Goal: Task Accomplishment & Management: Use online tool/utility

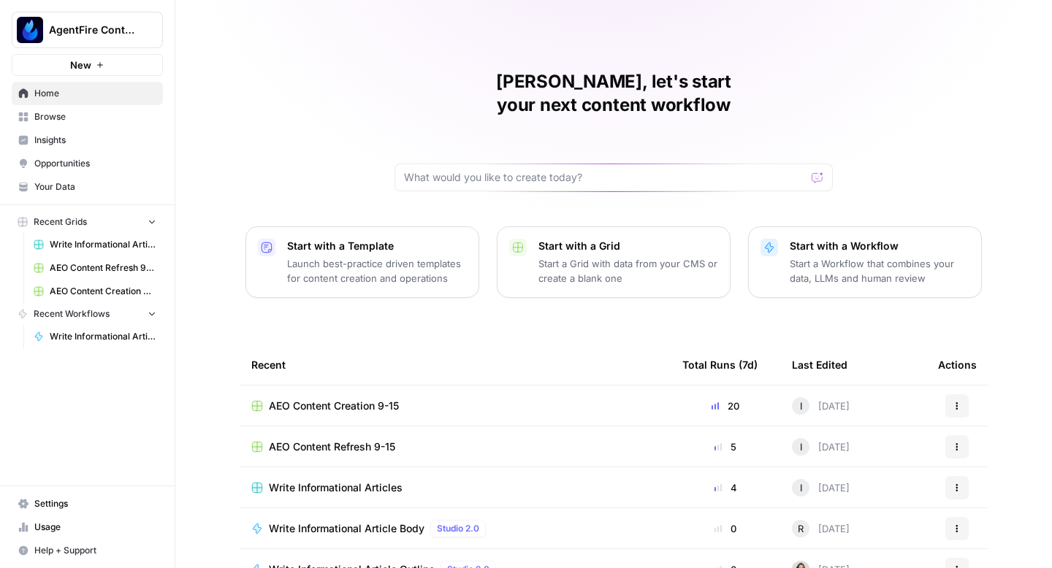
scroll to position [104, 0]
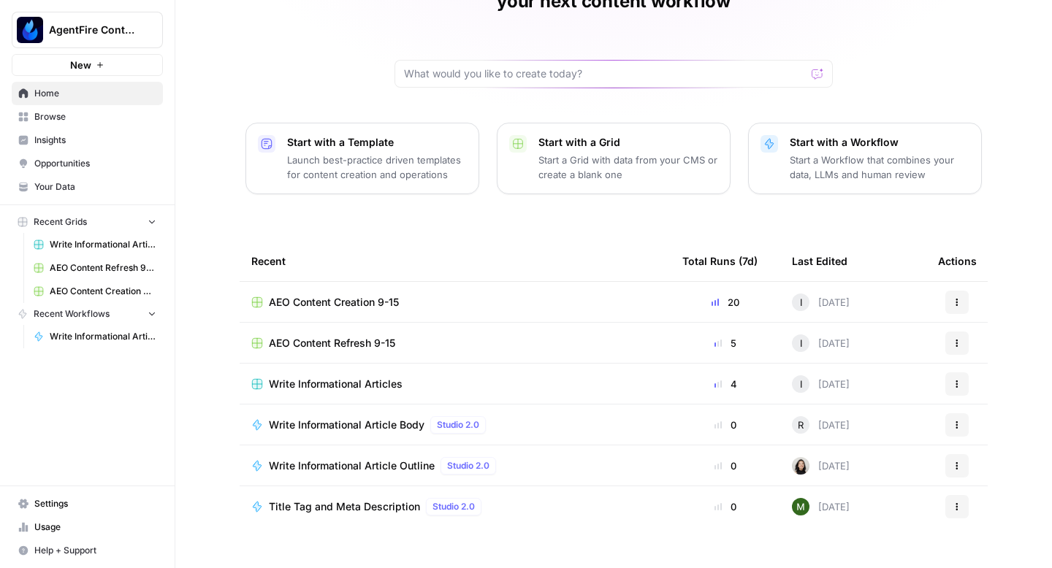
click at [318, 295] on span "AEO Content Creation 9-15" at bounding box center [334, 302] width 130 height 15
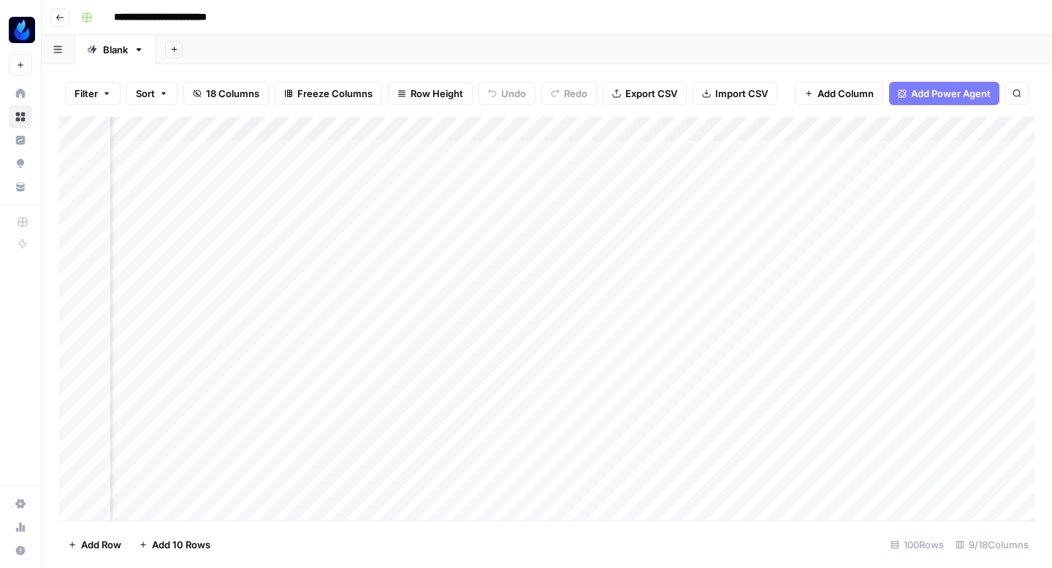
scroll to position [0, 670]
click at [723, 180] on div "Add Column" at bounding box center [546, 319] width 975 height 404
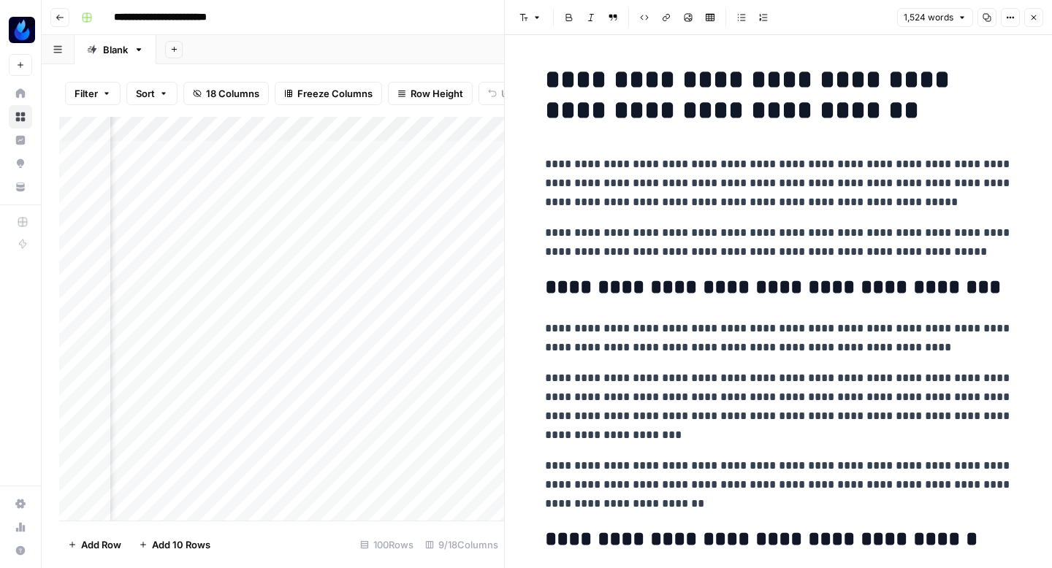
click at [986, 21] on icon "button" at bounding box center [987, 17] width 9 height 9
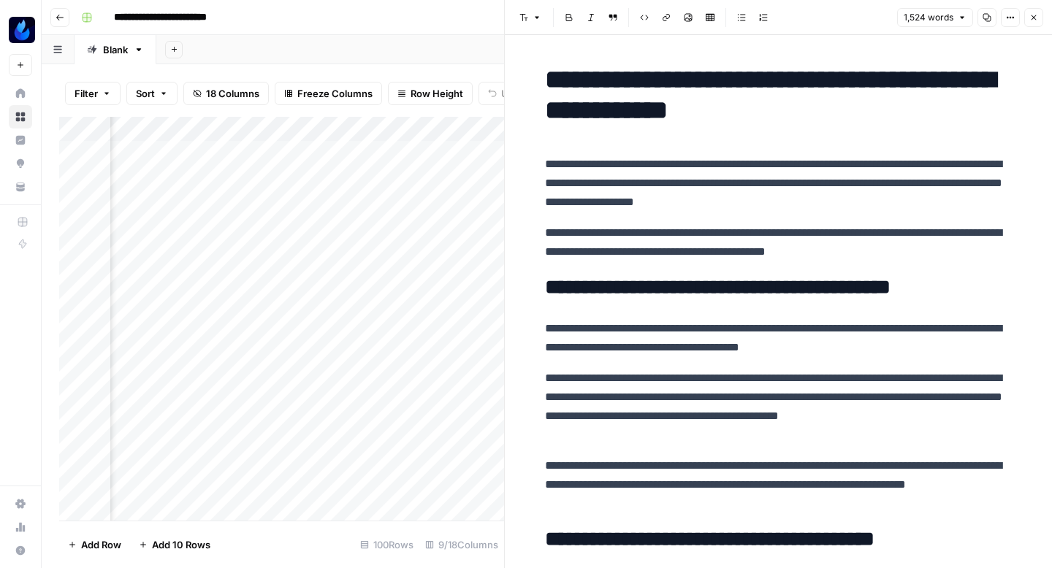
click at [1035, 16] on icon "button" at bounding box center [1034, 17] width 5 height 5
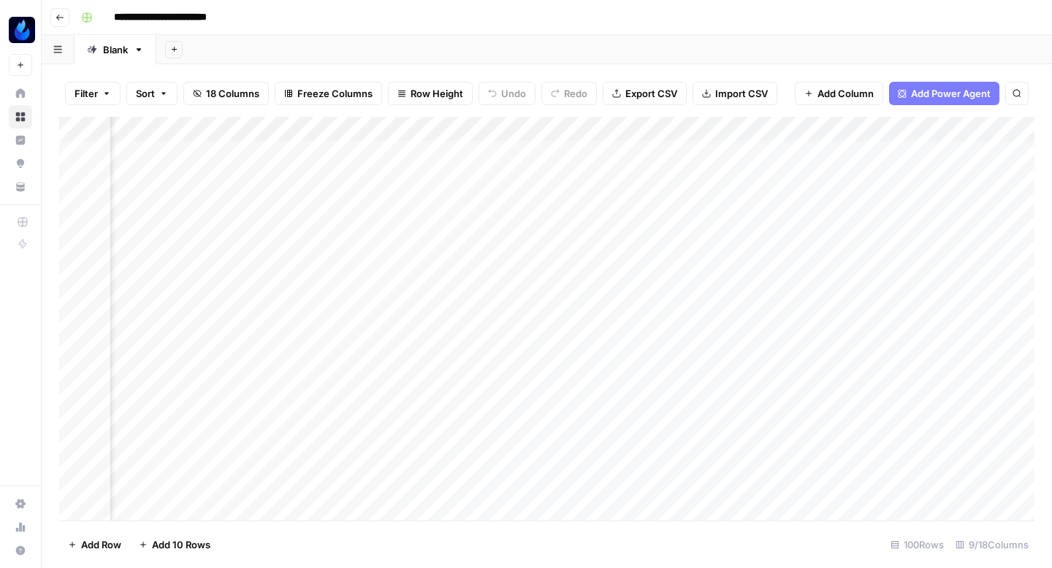
scroll to position [0, 232]
click at [484, 174] on div "Add Column" at bounding box center [546, 319] width 975 height 404
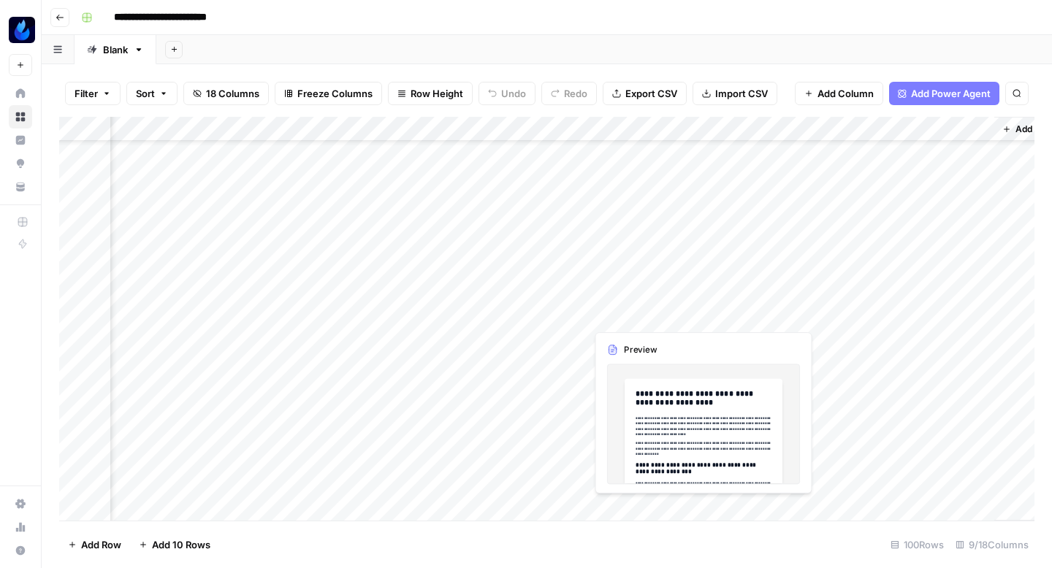
click at [623, 306] on div "Add Column" at bounding box center [546, 319] width 975 height 404
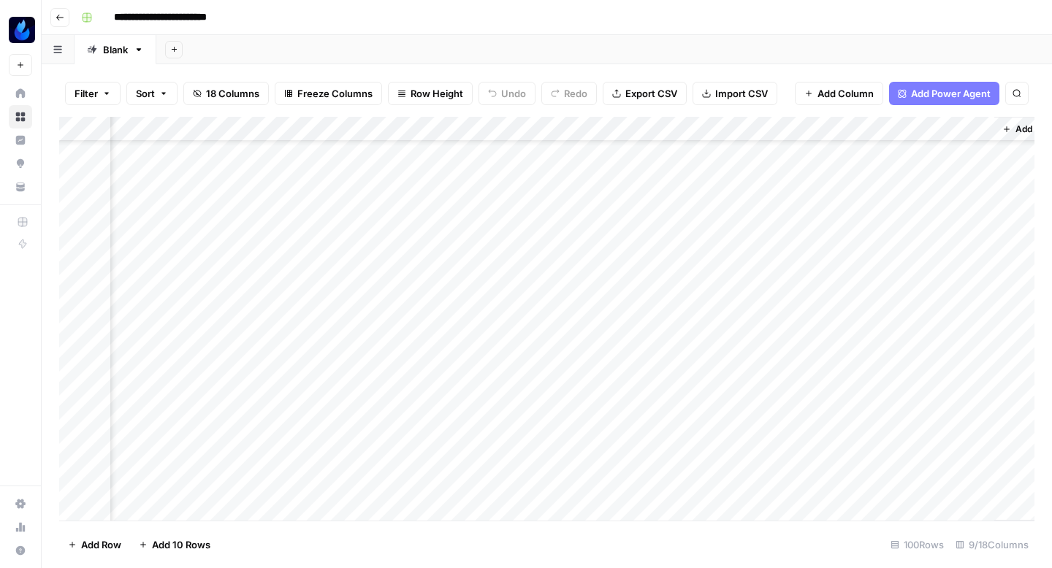
click at [696, 309] on div "Add Column" at bounding box center [546, 319] width 975 height 404
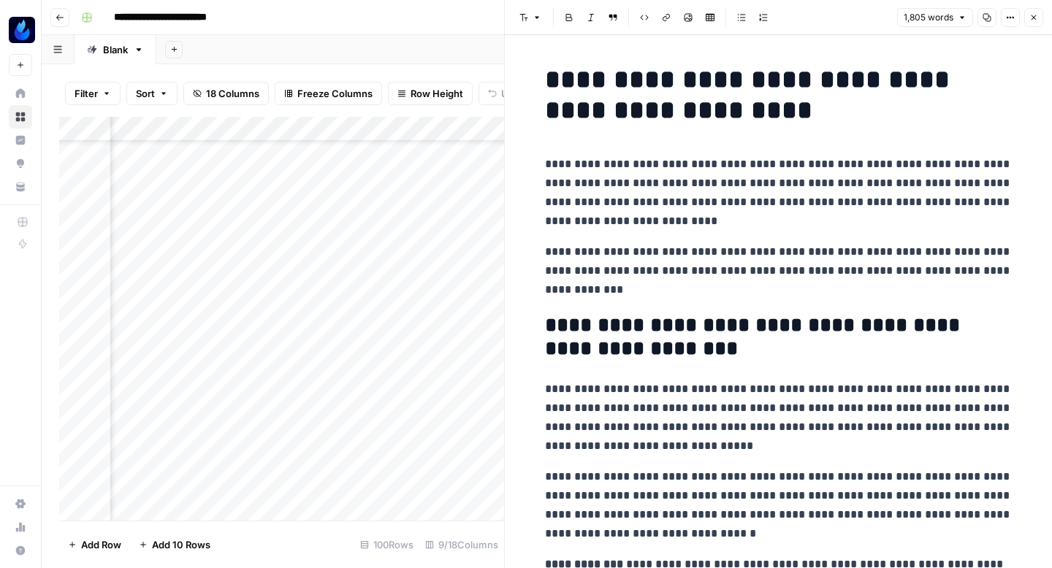
click at [984, 18] on icon "button" at bounding box center [987, 17] width 9 height 9
click at [1032, 17] on icon "button" at bounding box center [1034, 17] width 9 height 9
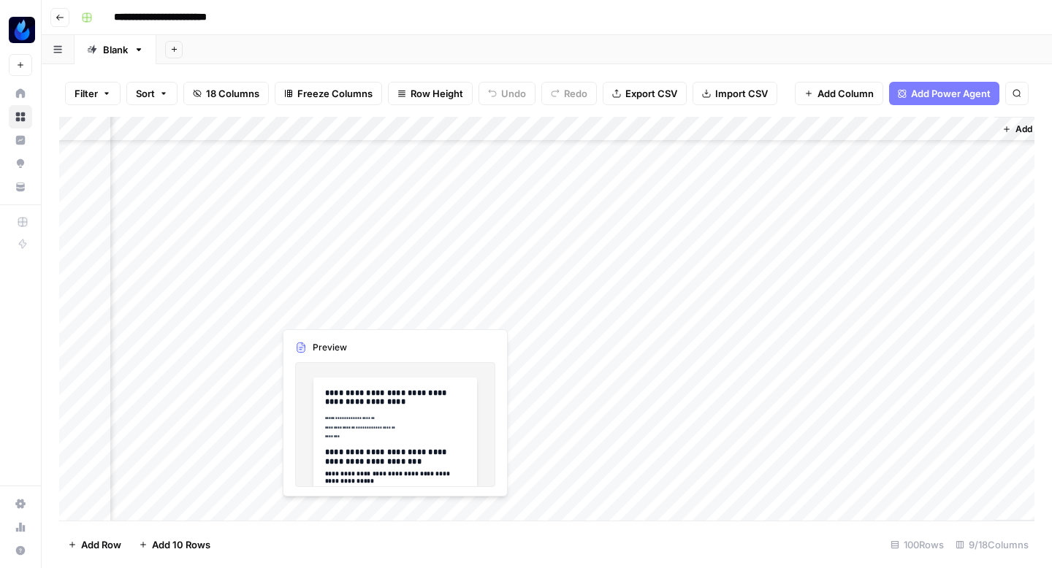
click at [357, 311] on div "Add Column" at bounding box center [546, 319] width 975 height 404
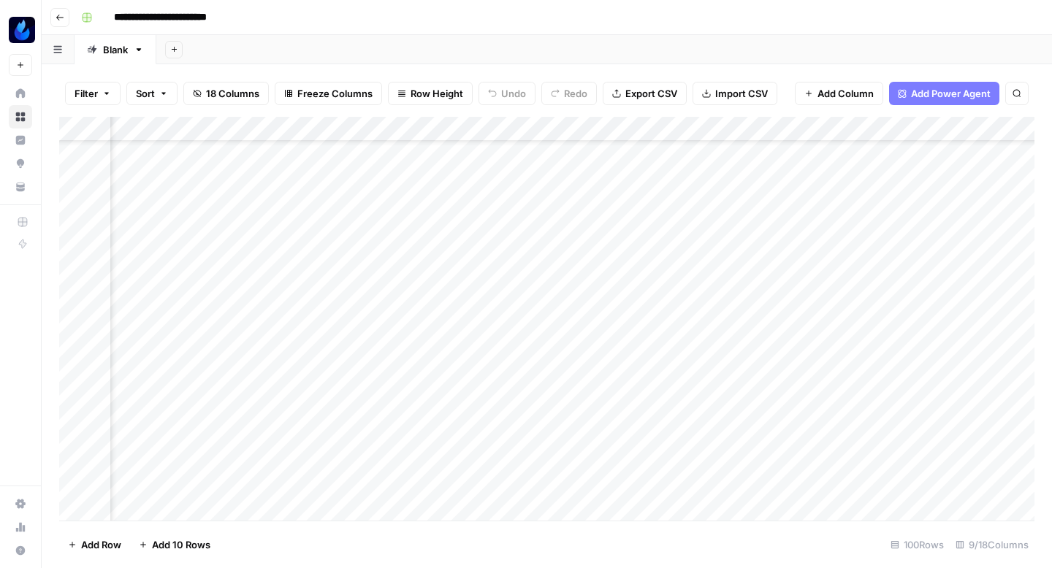
scroll to position [64, 301]
click at [390, 311] on div "Add Column" at bounding box center [546, 319] width 975 height 404
click at [60, 22] on button "Go back" at bounding box center [59, 17] width 19 height 19
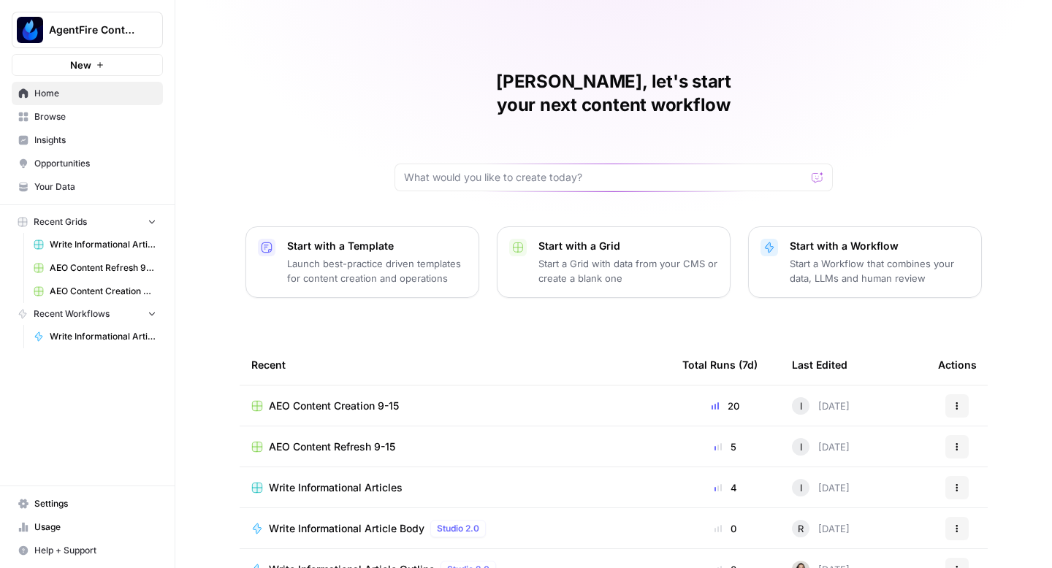
click at [313, 440] on span "AEO Content Refresh 9-15" at bounding box center [332, 447] width 126 height 15
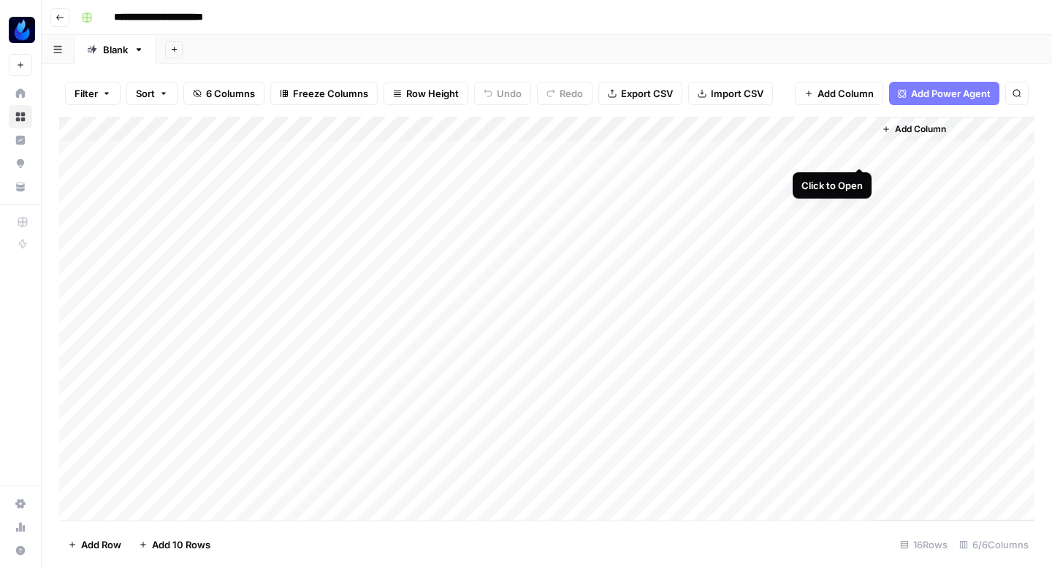
click at [859, 152] on div "Add Column" at bounding box center [546, 319] width 975 height 404
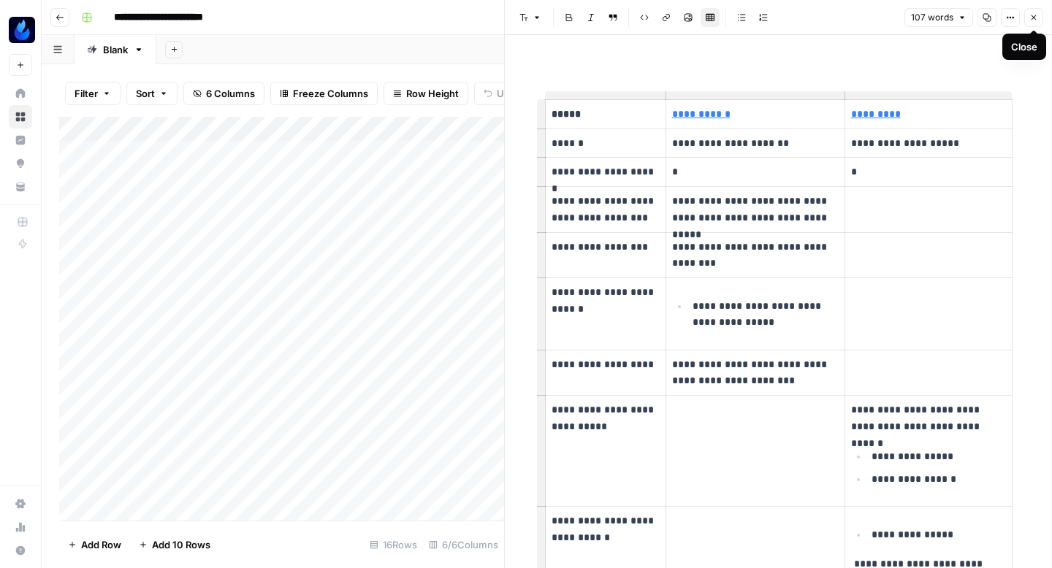
click at [1031, 20] on icon "button" at bounding box center [1034, 17] width 9 height 9
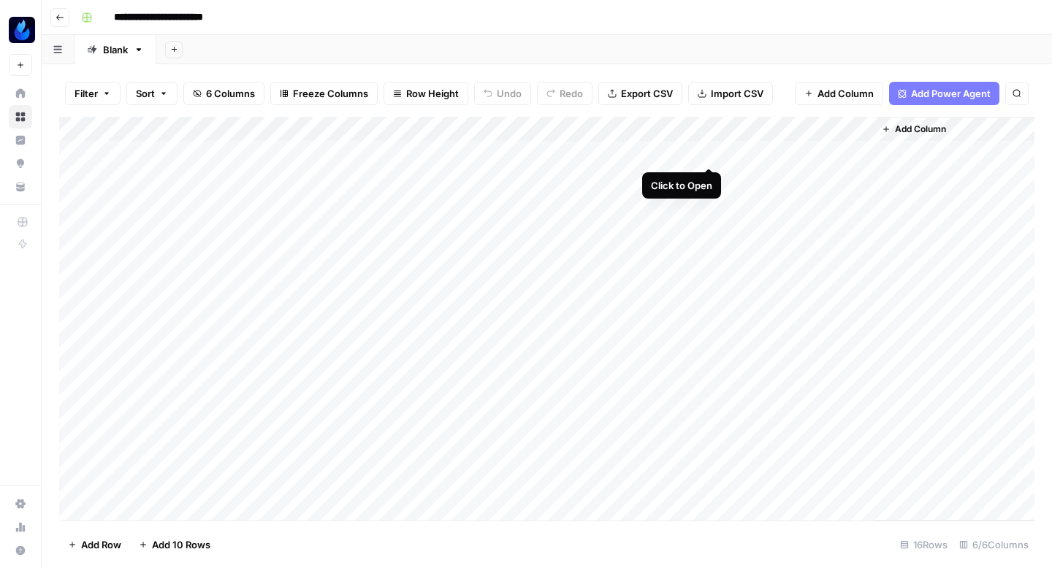
click at [707, 149] on div "Add Column" at bounding box center [546, 319] width 975 height 404
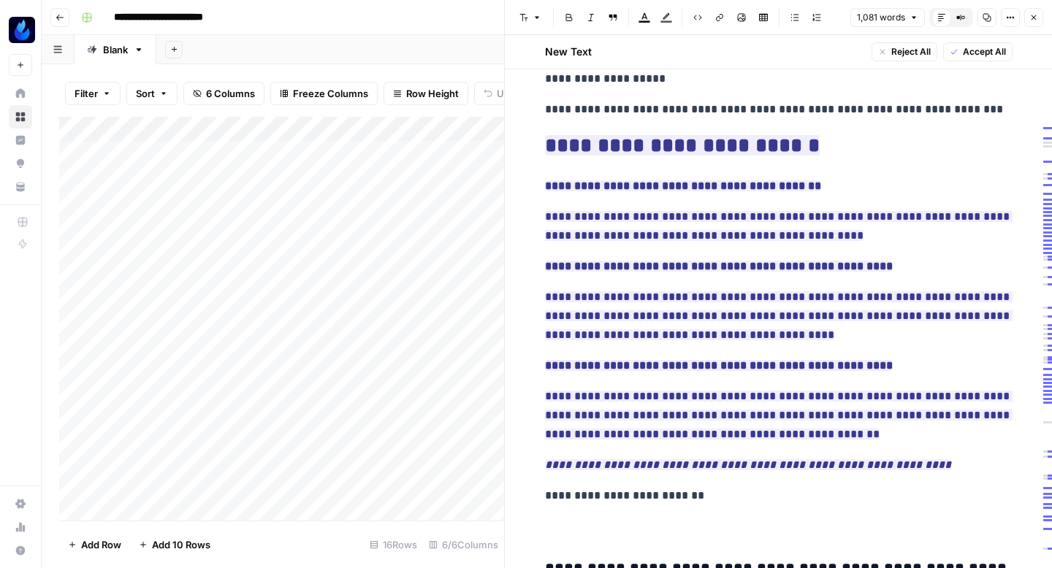
scroll to position [3724, 0]
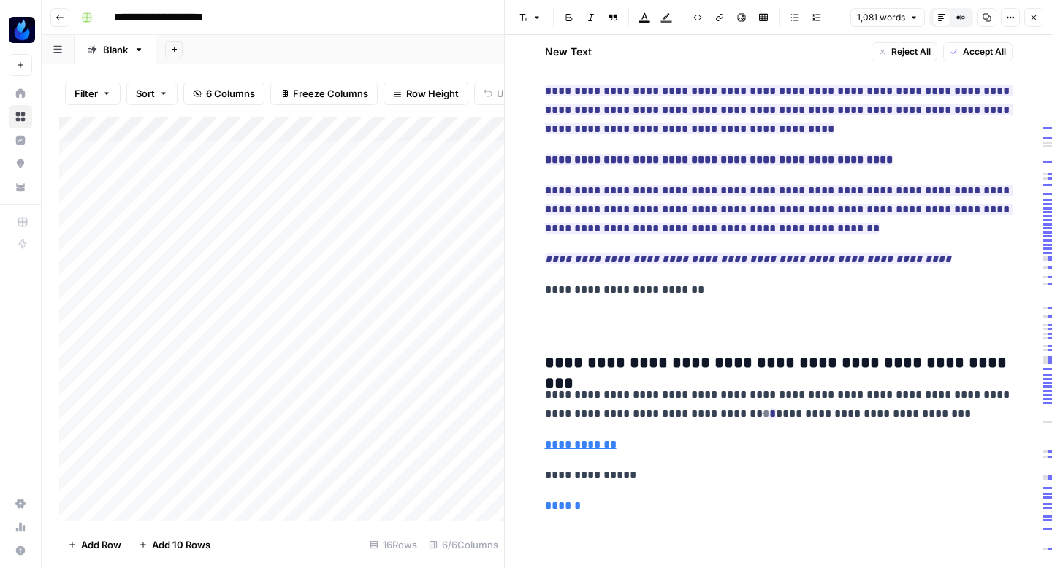
click at [1030, 21] on icon "button" at bounding box center [1034, 17] width 9 height 9
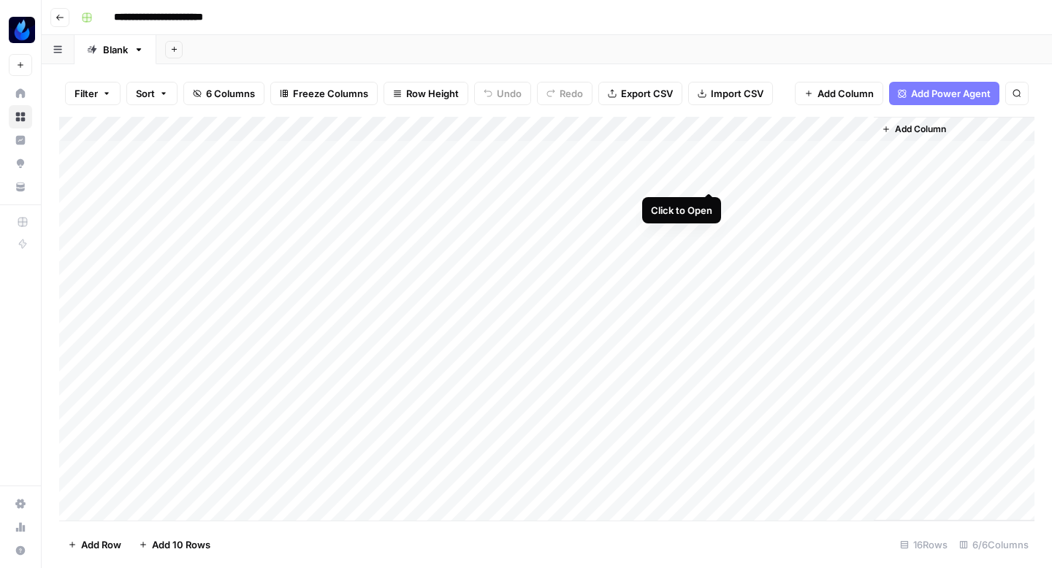
click at [706, 174] on div "Add Column" at bounding box center [546, 319] width 975 height 404
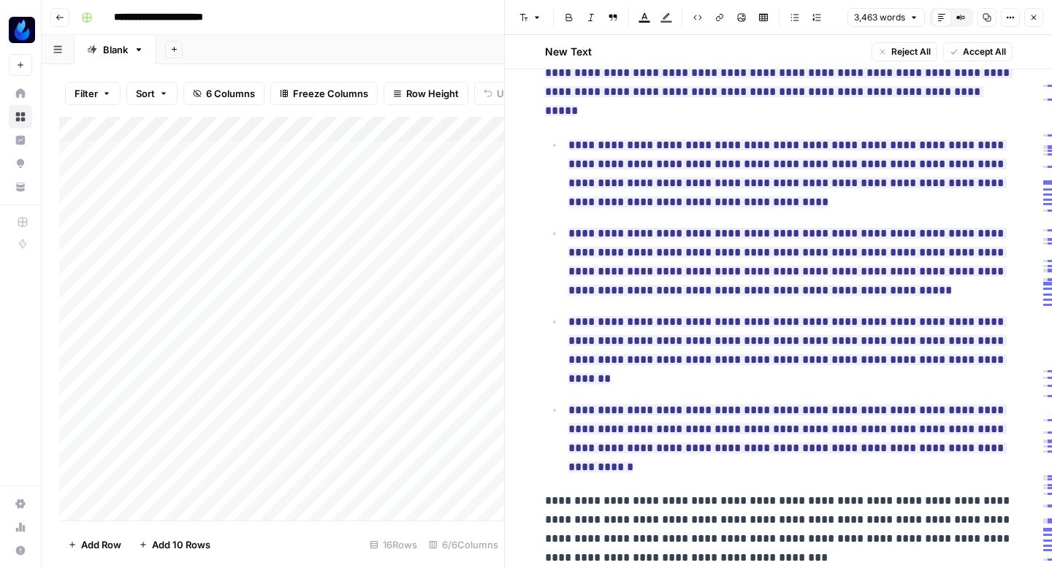
scroll to position [8336, 0]
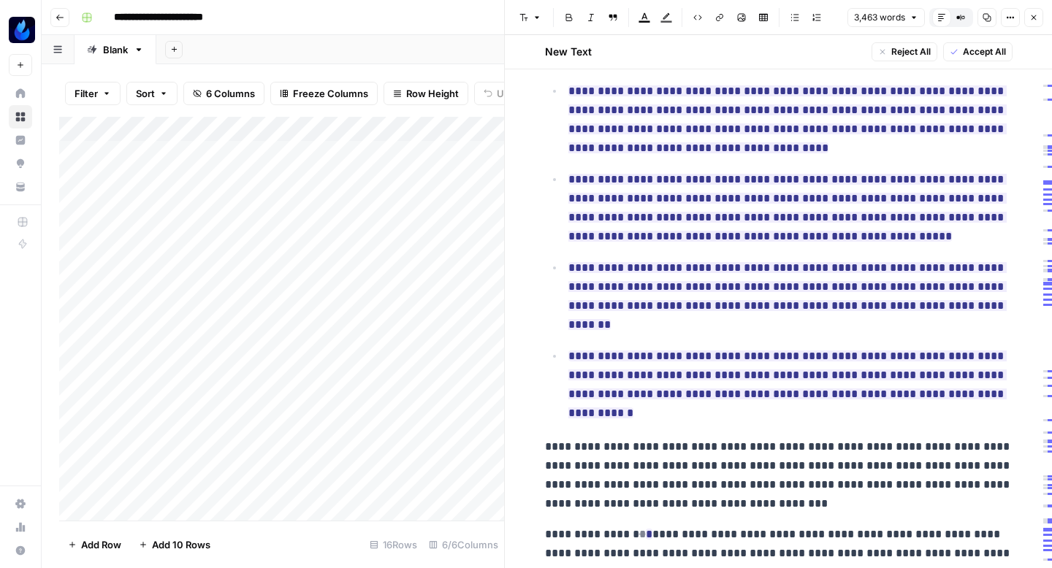
click at [978, 47] on span "Accept All" at bounding box center [984, 51] width 43 height 13
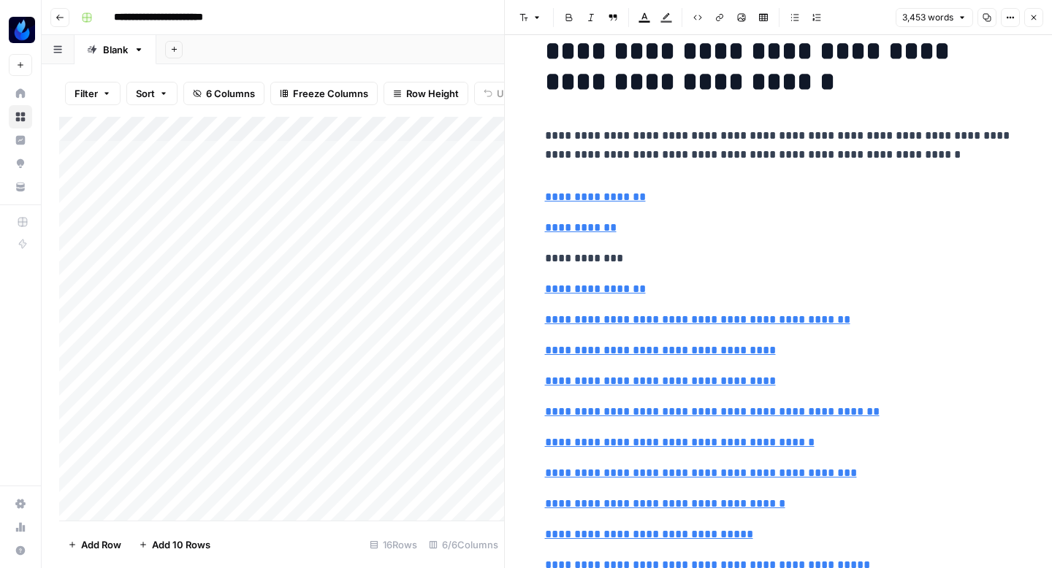
scroll to position [32, 0]
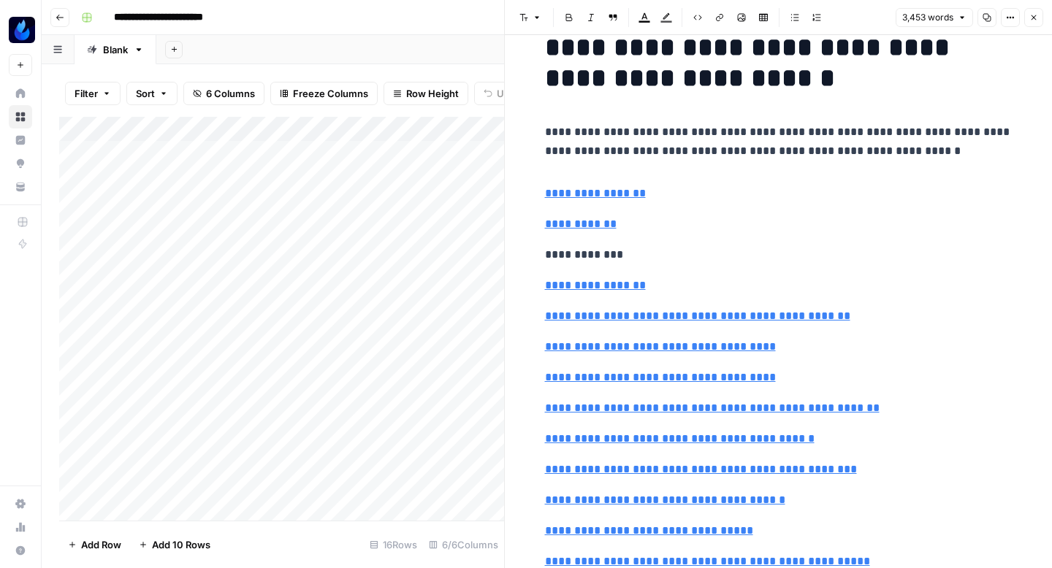
click at [985, 23] on button "Copy" at bounding box center [987, 17] width 19 height 19
click at [1029, 19] on button "Close" at bounding box center [1033, 17] width 19 height 19
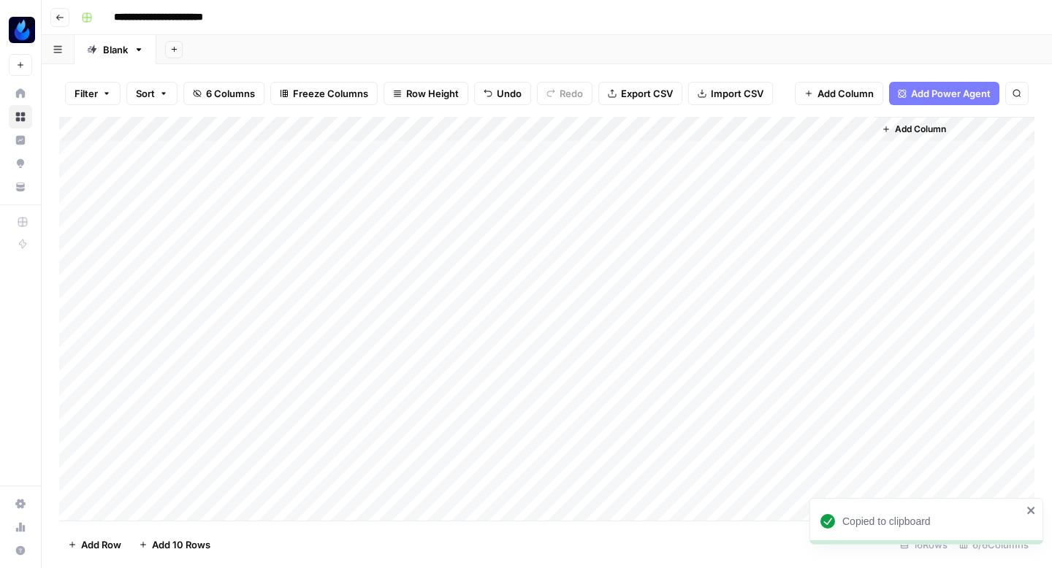
click at [257, 177] on div "Add Column" at bounding box center [546, 319] width 975 height 404
click at [336, 178] on div "Add Column" at bounding box center [546, 319] width 975 height 404
click at [291, 200] on div "Add Column" at bounding box center [546, 319] width 975 height 404
click at [330, 200] on div "Add Column" at bounding box center [546, 319] width 975 height 404
click at [292, 275] on div "Add Column" at bounding box center [546, 319] width 975 height 404
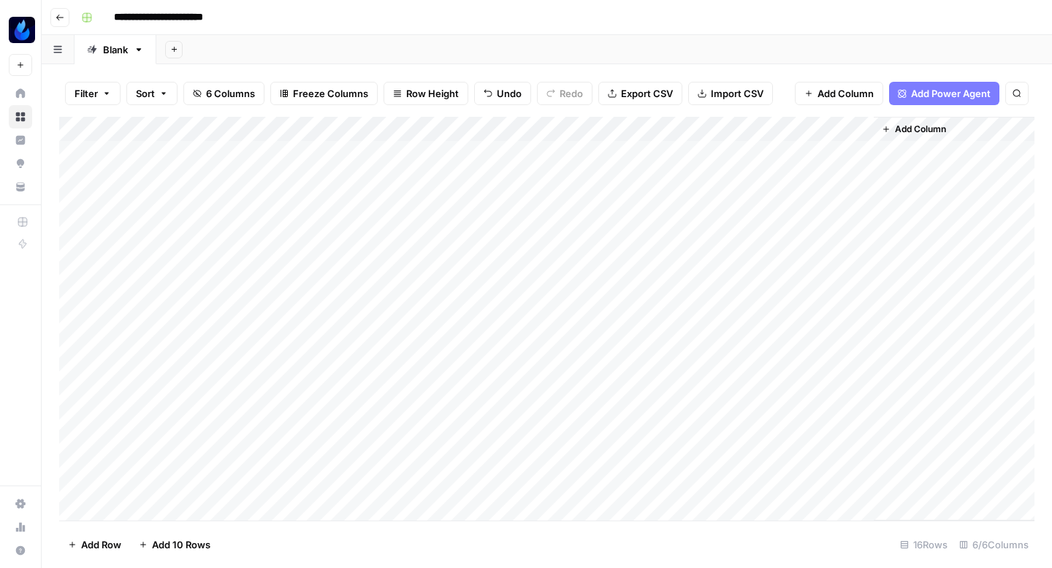
click at [297, 277] on div "Add Column" at bounding box center [546, 319] width 975 height 404
click at [241, 341] on div "Add Column" at bounding box center [546, 319] width 975 height 404
click at [265, 276] on div "Add Column" at bounding box center [546, 319] width 975 height 404
click at [332, 277] on div "Add Column" at bounding box center [546, 319] width 975 height 404
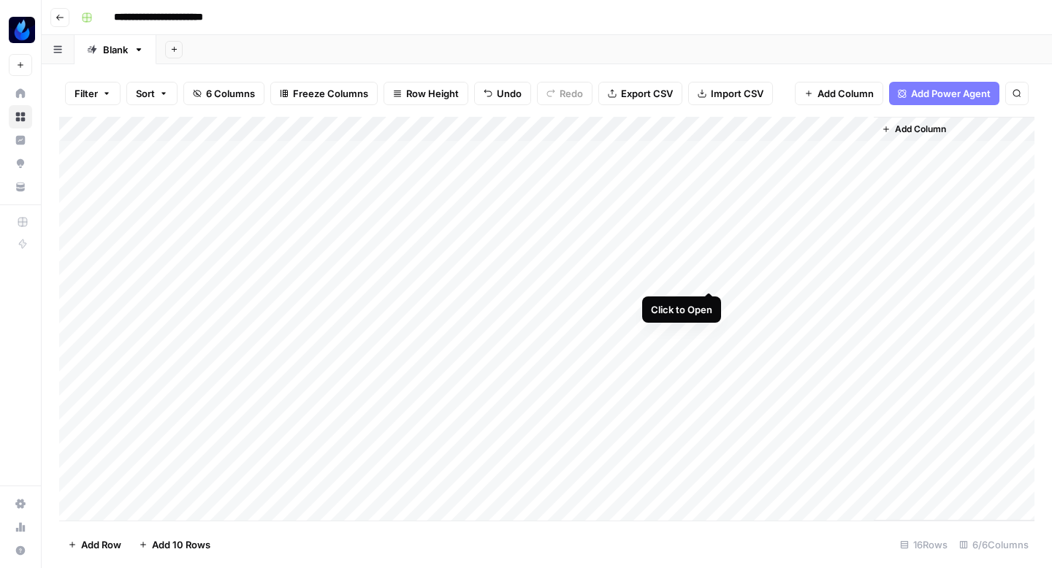
click at [707, 274] on div "Add Column" at bounding box center [546, 319] width 975 height 404
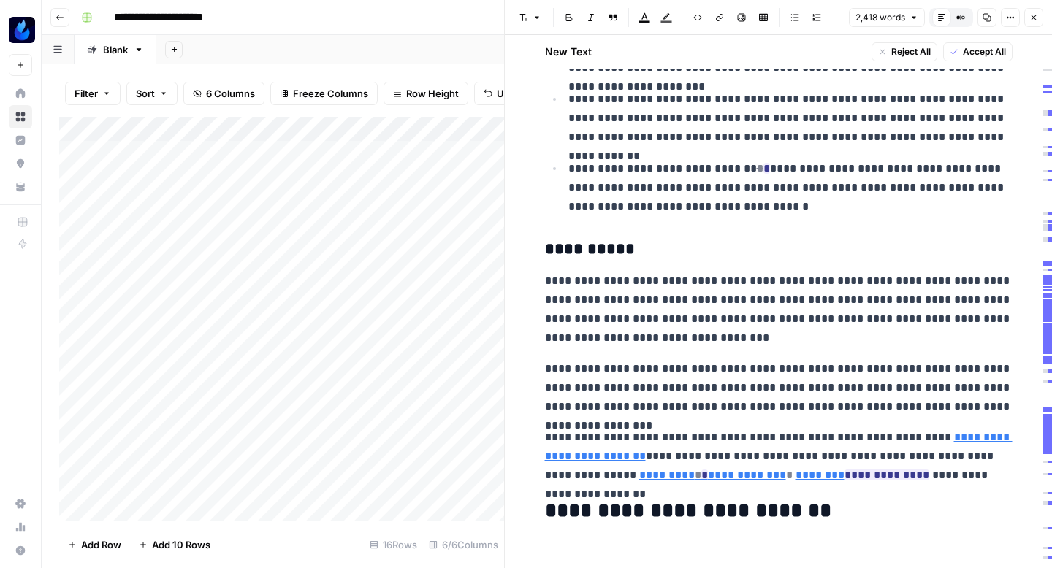
scroll to position [7840, 0]
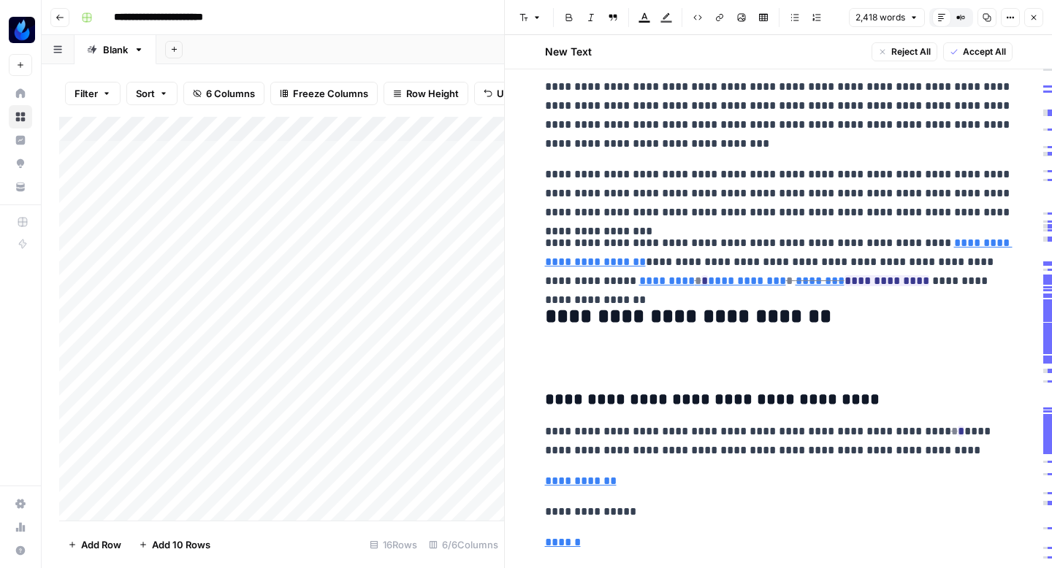
click at [967, 52] on span "Accept All" at bounding box center [984, 51] width 43 height 13
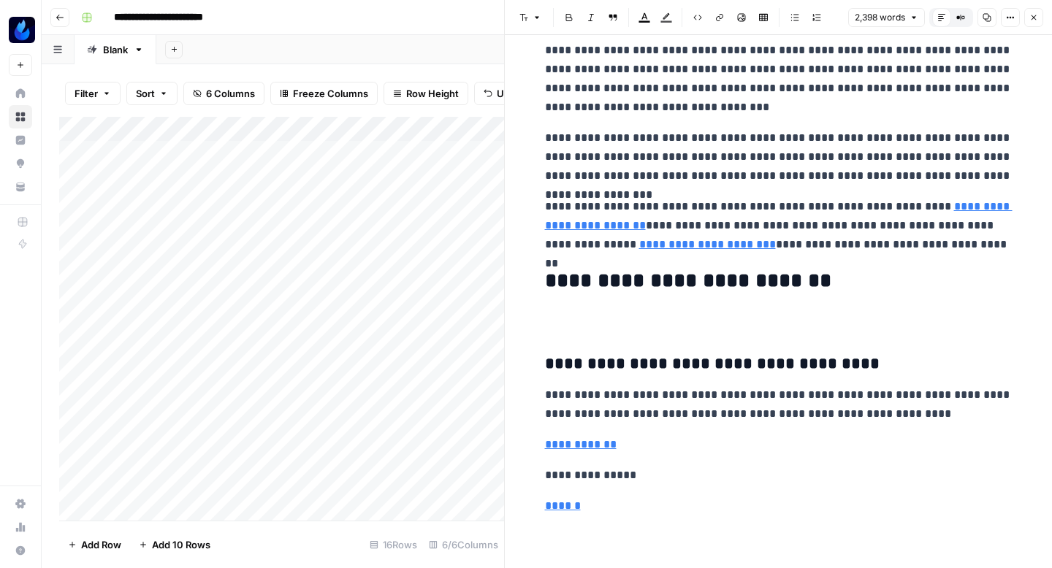
scroll to position [7730, 0]
click at [989, 15] on icon "button" at bounding box center [987, 17] width 9 height 9
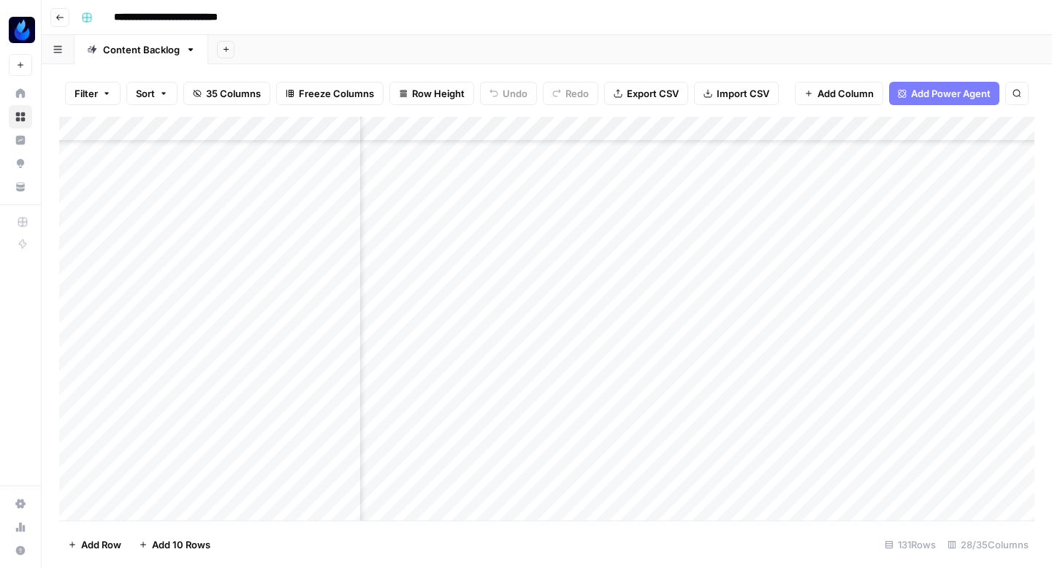
scroll to position [268, 2218]
click at [555, 202] on div "Add Column" at bounding box center [546, 319] width 975 height 404
click at [564, 189] on div "Add Column" at bounding box center [546, 319] width 975 height 404
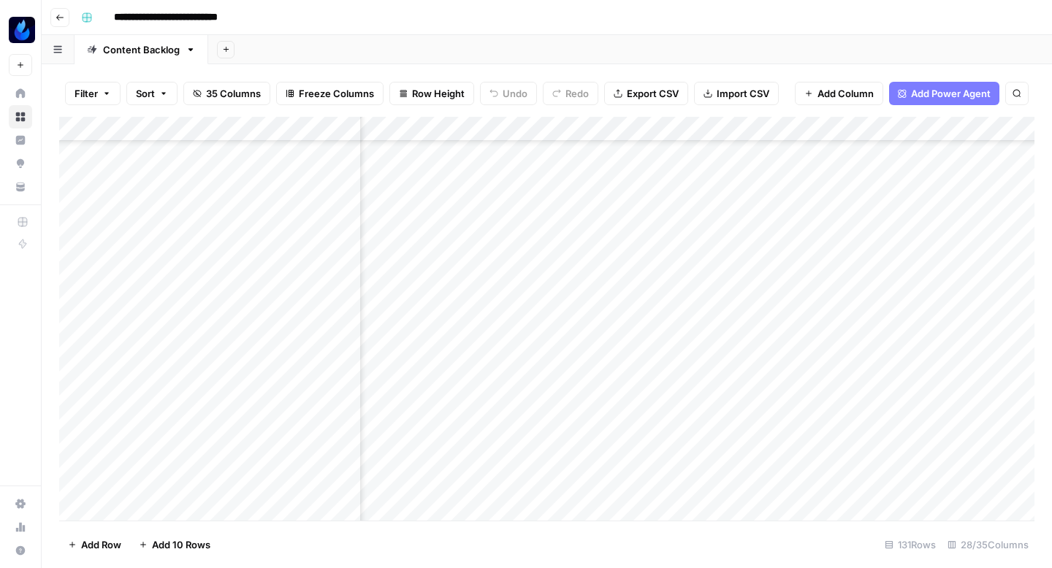
click at [573, 191] on div "Add Column" at bounding box center [546, 319] width 975 height 404
click at [536, 267] on div "Add Column" at bounding box center [546, 319] width 975 height 404
click at [556, 183] on div "Add Column" at bounding box center [546, 319] width 975 height 404
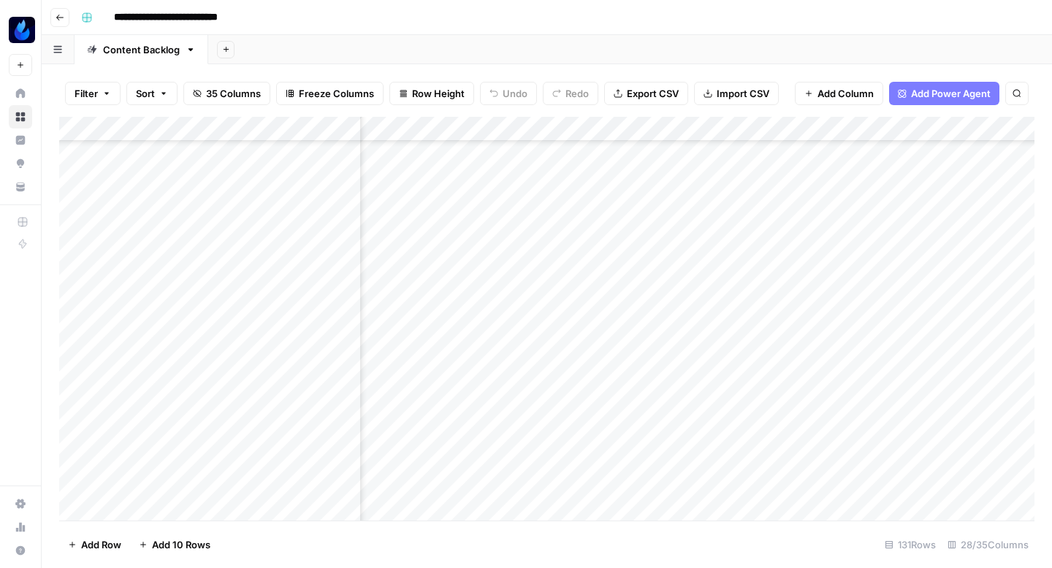
click at [556, 183] on div "Add Column" at bounding box center [546, 319] width 975 height 404
click at [556, 183] on textarea "**********" at bounding box center [615, 190] width 234 height 20
type textarea "**********"
click at [746, 185] on div "Add Column" at bounding box center [546, 319] width 975 height 404
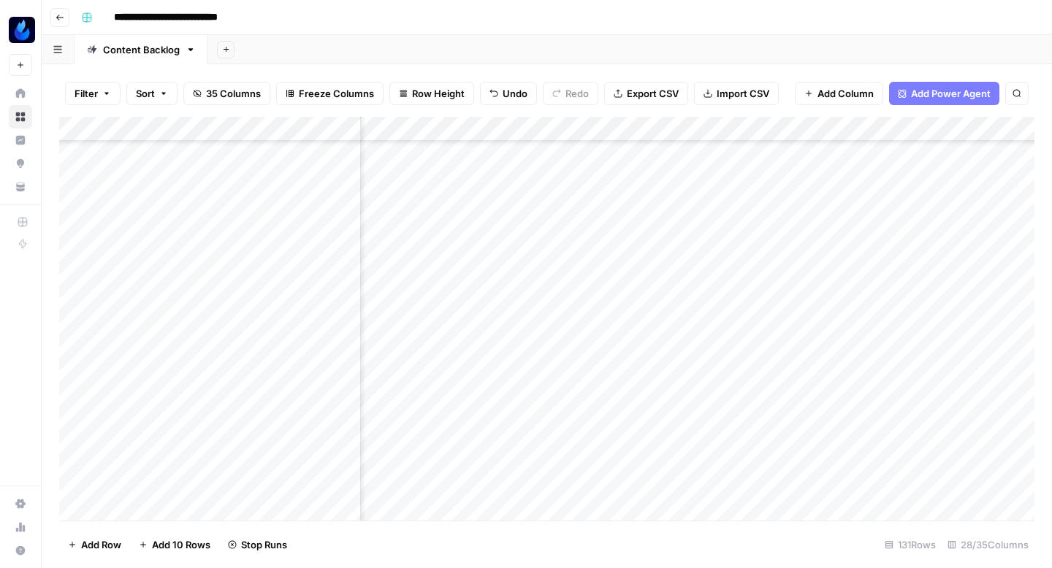
scroll to position [268, 2356]
click at [610, 182] on div "Add Column" at bounding box center [546, 319] width 975 height 404
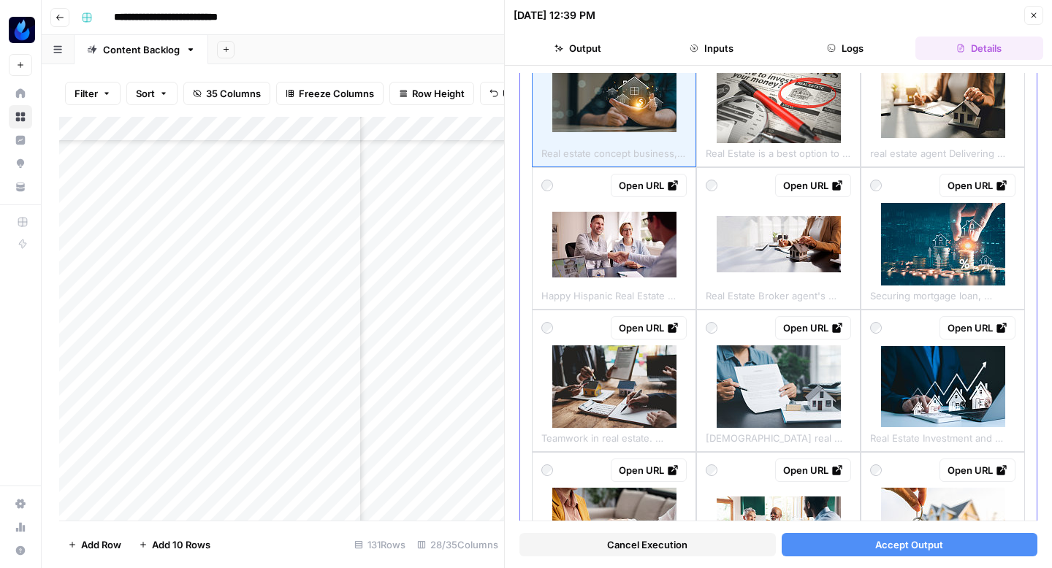
scroll to position [173, 0]
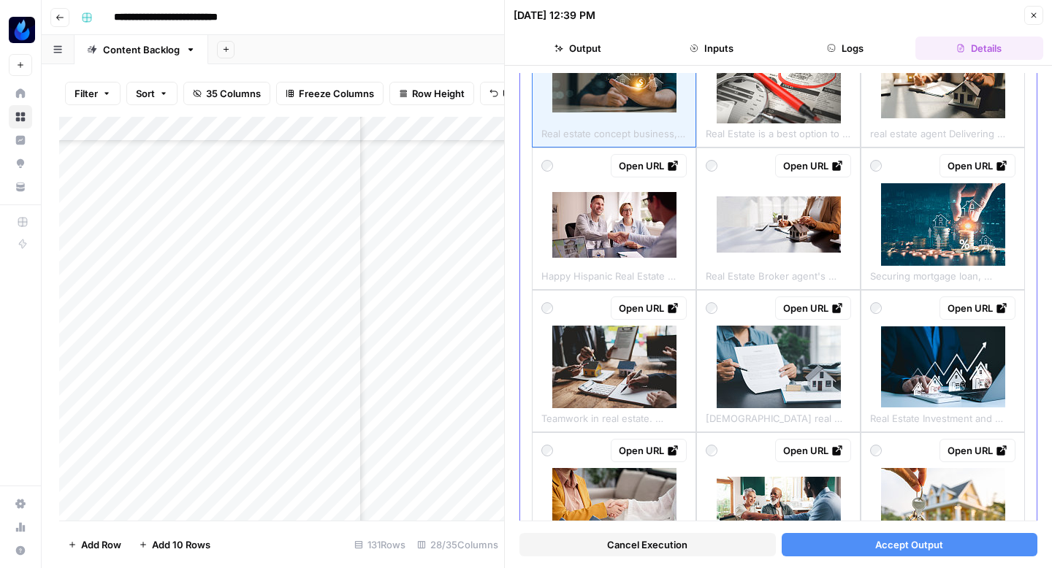
click at [916, 213] on img at bounding box center [943, 224] width 124 height 83
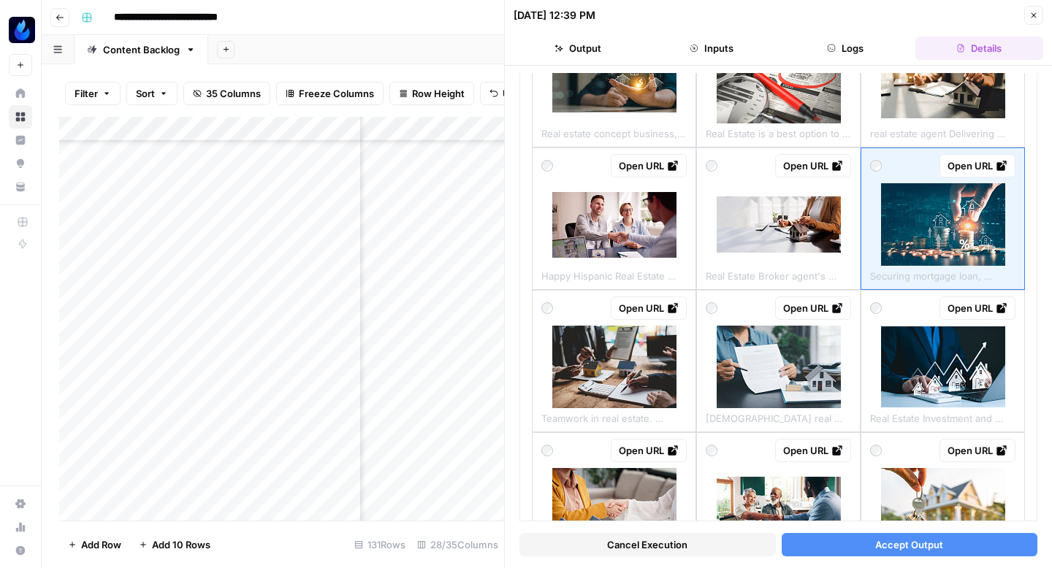
click at [837, 544] on button "Accept Output" at bounding box center [910, 544] width 256 height 23
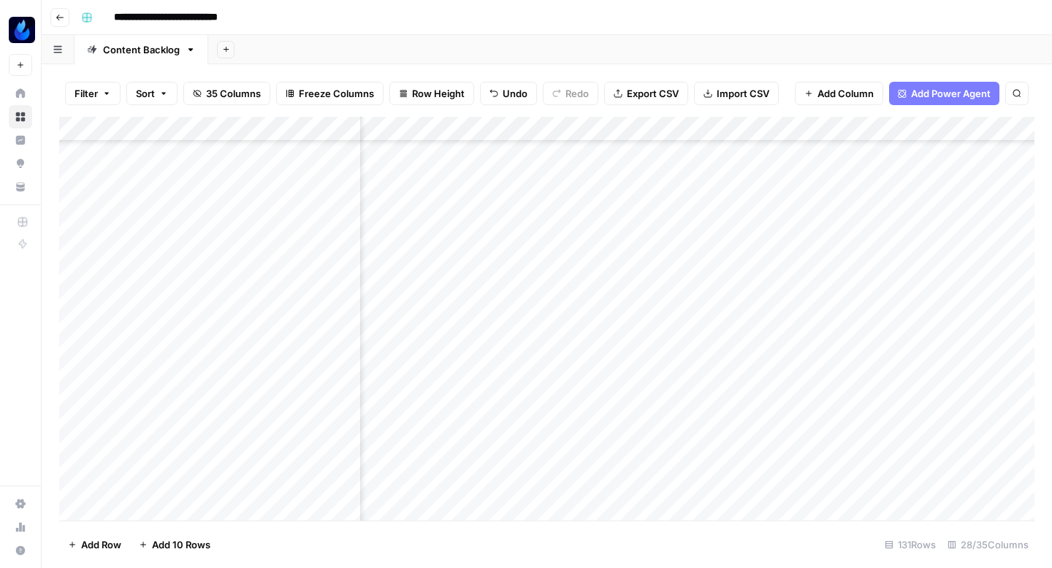
click at [736, 188] on div "Add Column" at bounding box center [546, 319] width 975 height 404
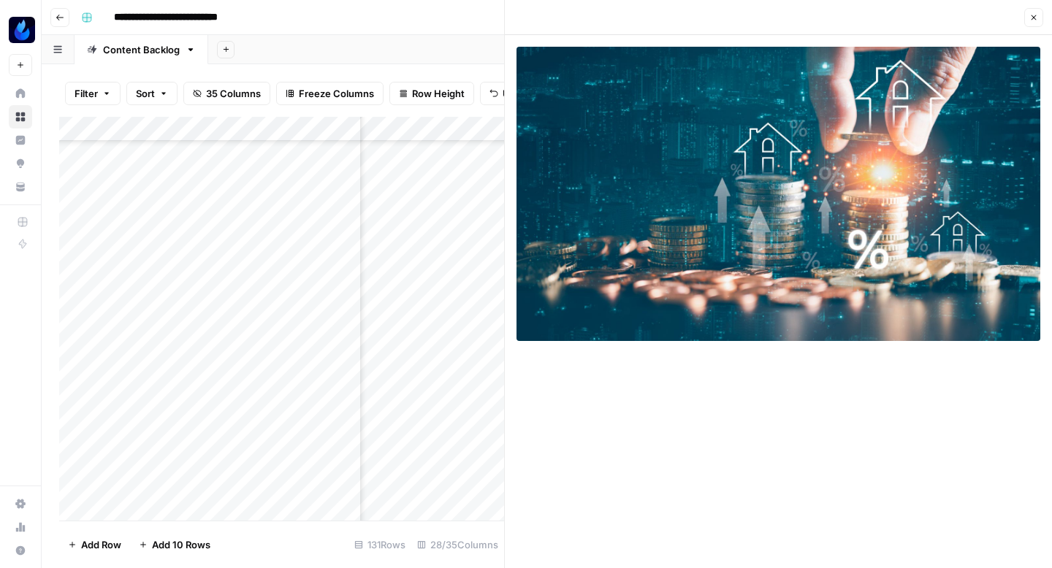
click at [1041, 15] on button "Close" at bounding box center [1033, 17] width 19 height 19
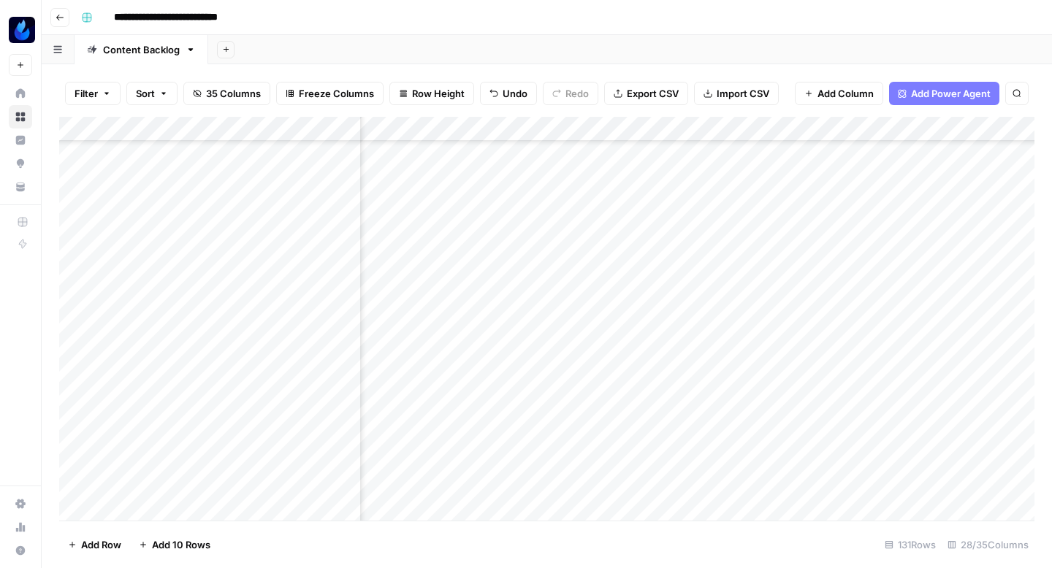
click at [427, 186] on div "Add Column" at bounding box center [546, 319] width 975 height 404
type textarea "**********"
click at [607, 185] on div "Add Column" at bounding box center [546, 319] width 975 height 404
click at [609, 186] on div "Add Column" at bounding box center [546, 319] width 975 height 404
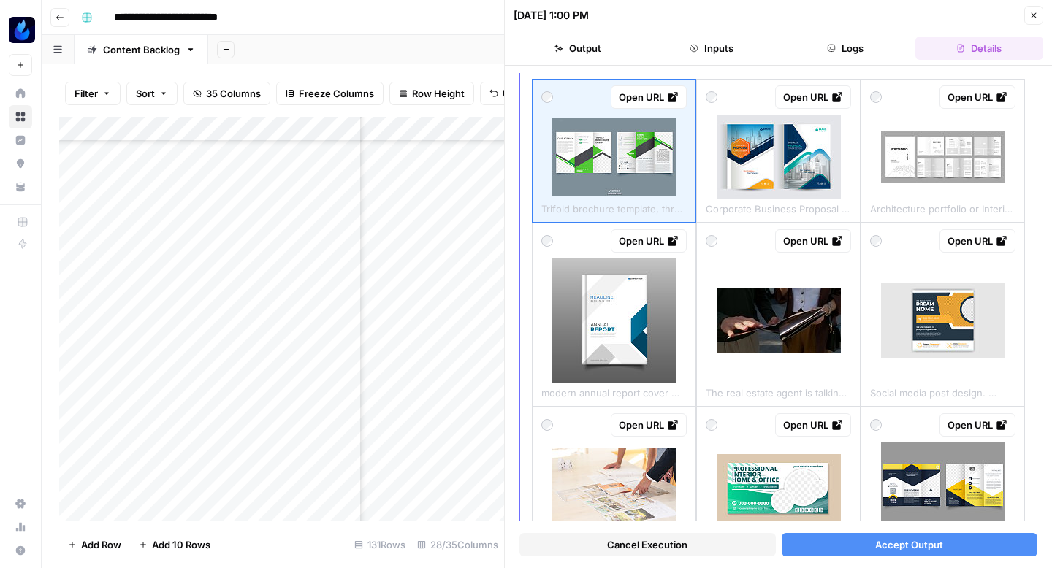
scroll to position [93, 0]
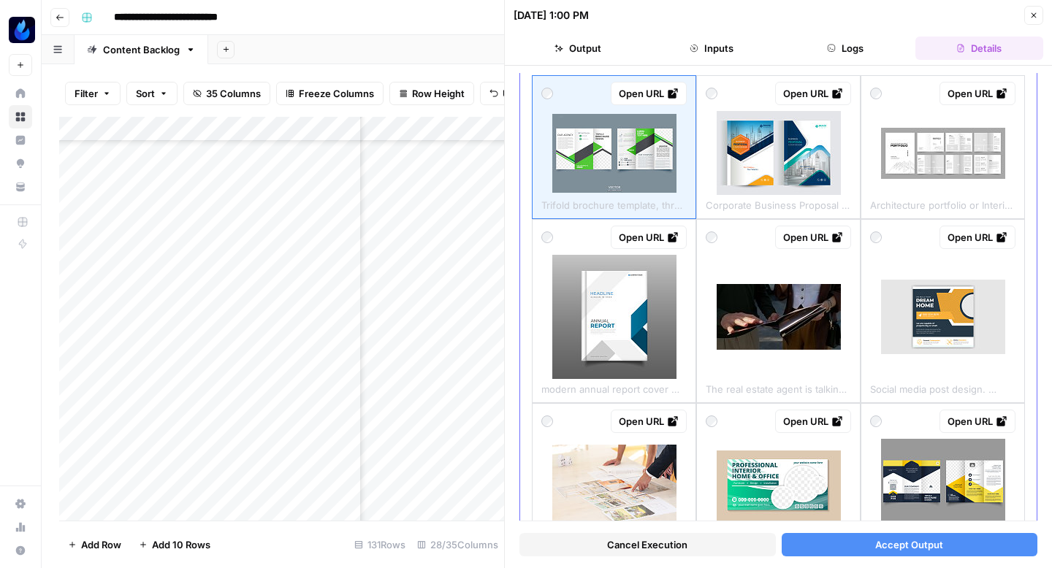
click at [798, 324] on img at bounding box center [779, 317] width 124 height 66
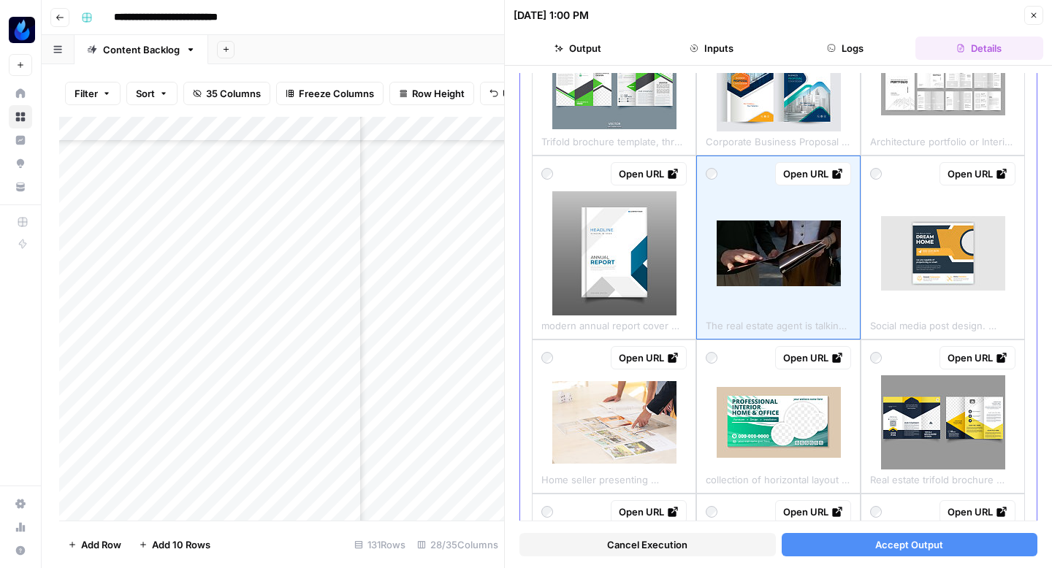
scroll to position [179, 0]
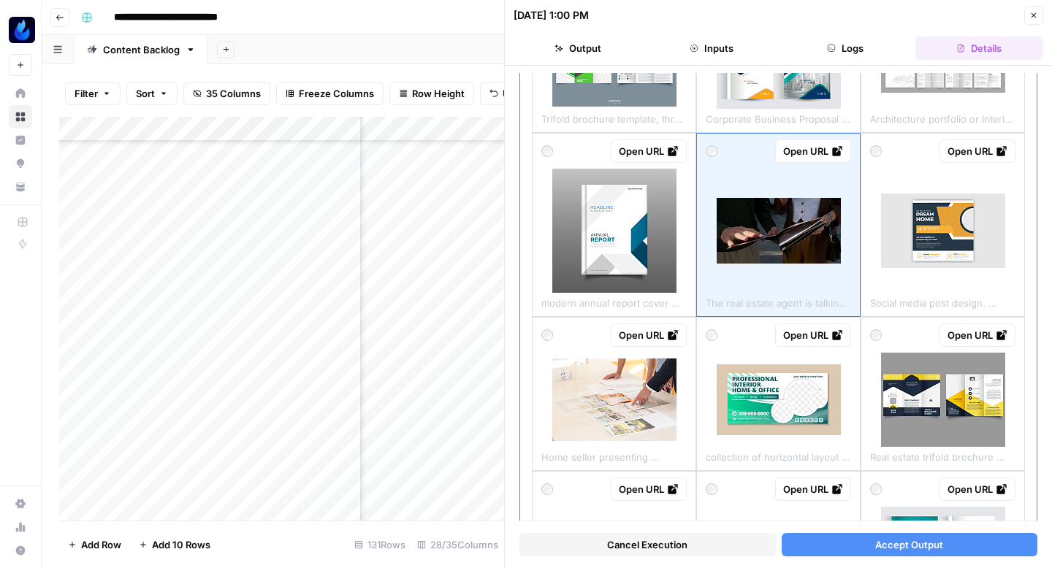
click at [636, 408] on img at bounding box center [614, 400] width 124 height 83
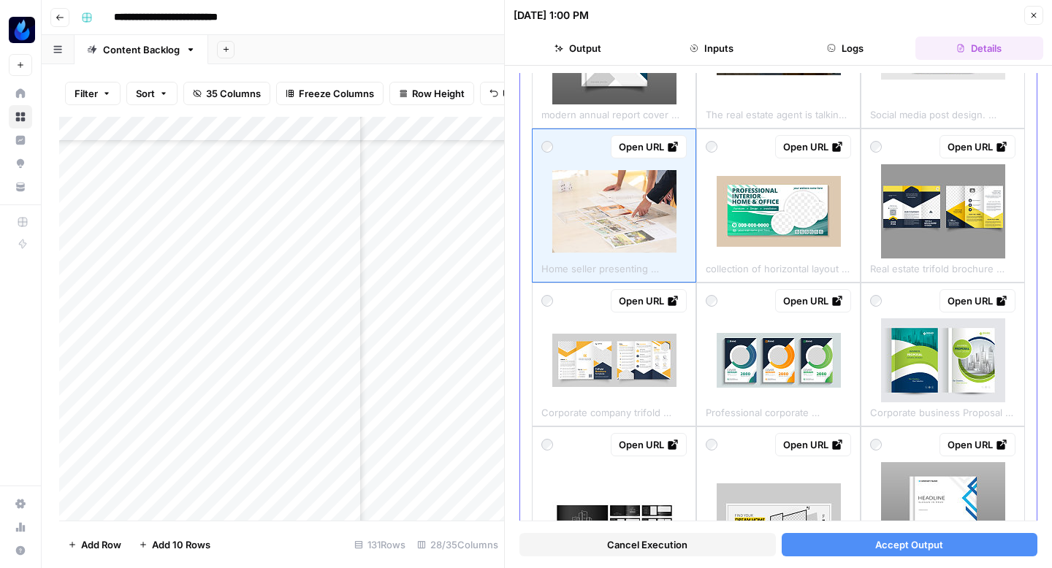
scroll to position [533, 0]
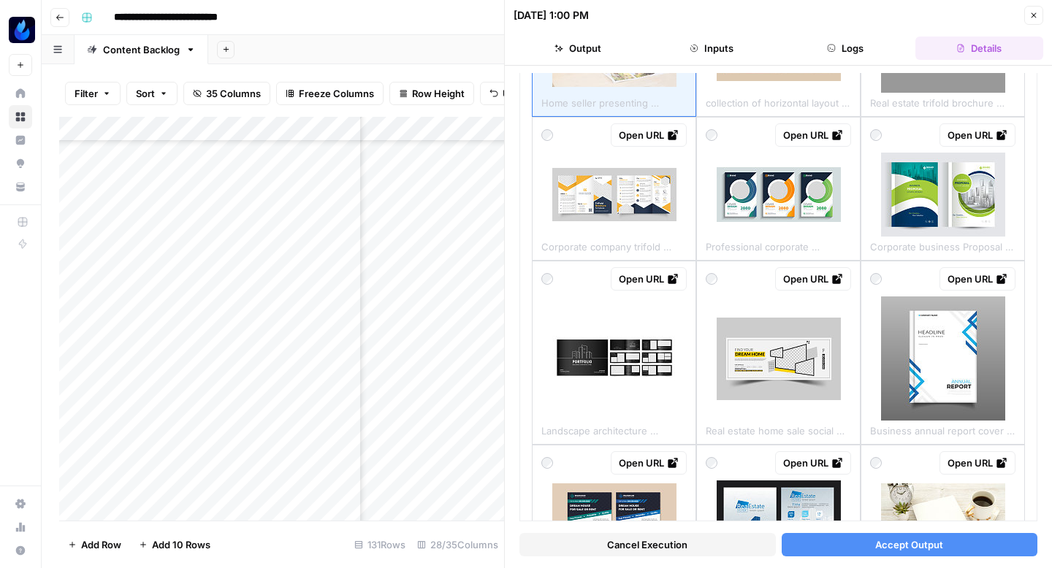
click at [816, 551] on button "Accept Output" at bounding box center [910, 544] width 256 height 23
click at [1026, 15] on button "Close" at bounding box center [1033, 15] width 19 height 19
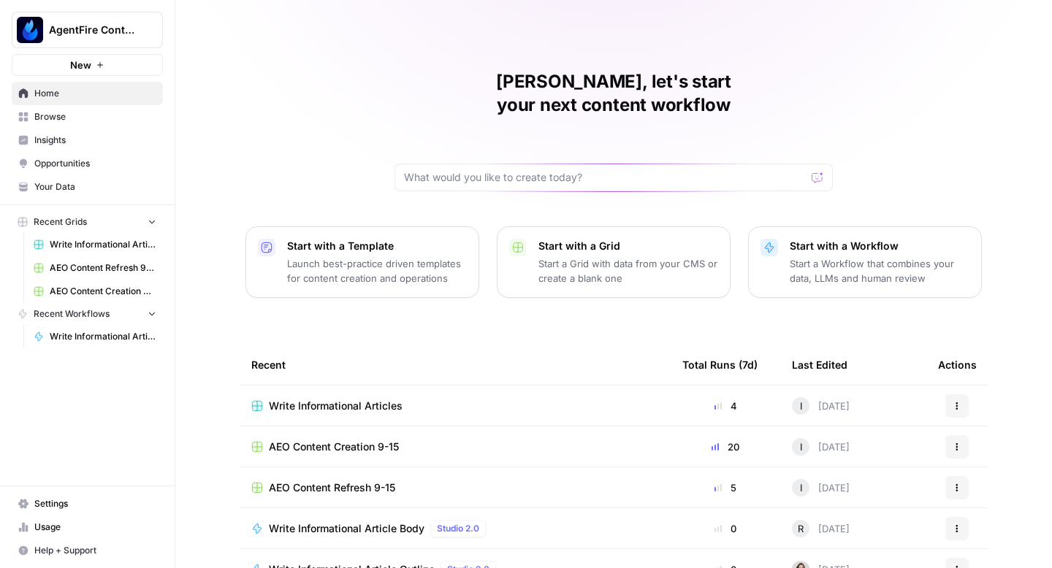
click at [343, 399] on span "Write Informational Articles" at bounding box center [336, 406] width 134 height 15
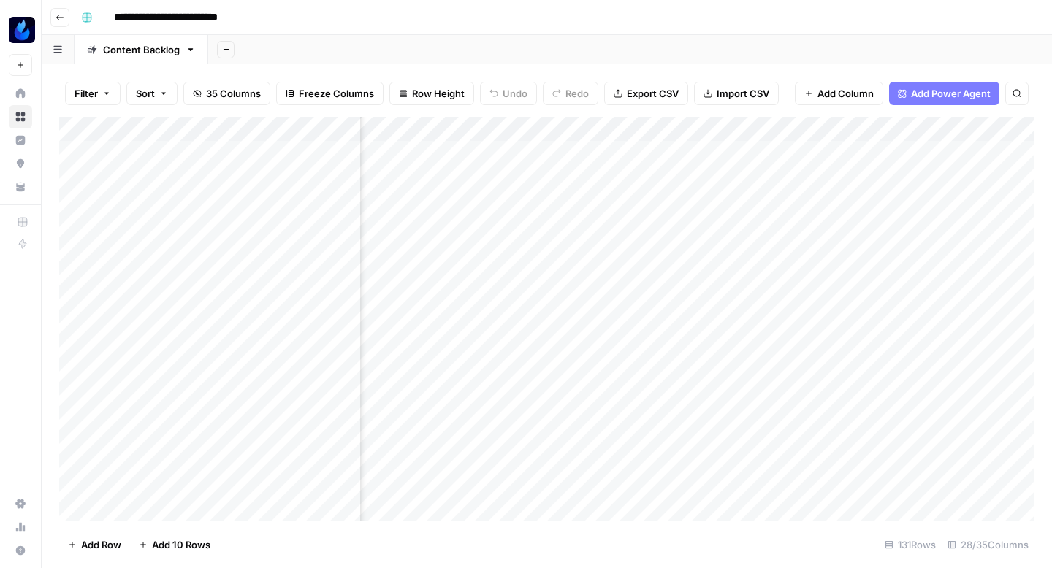
scroll to position [0, 2213]
click at [885, 457] on div "Add Column" at bounding box center [546, 319] width 975 height 404
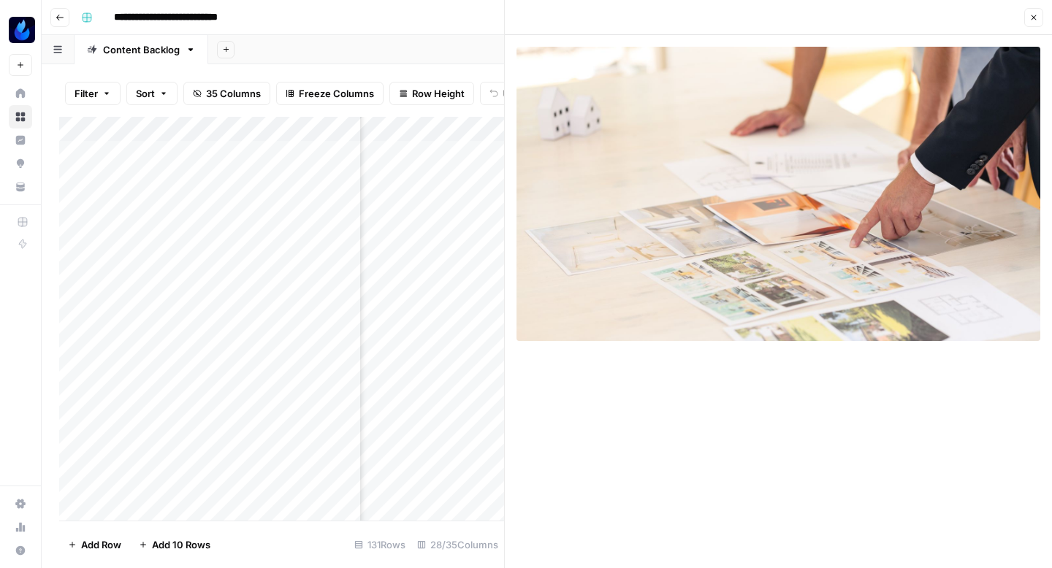
click at [1040, 20] on button "Close" at bounding box center [1033, 17] width 19 height 19
